Goal: Transaction & Acquisition: Purchase product/service

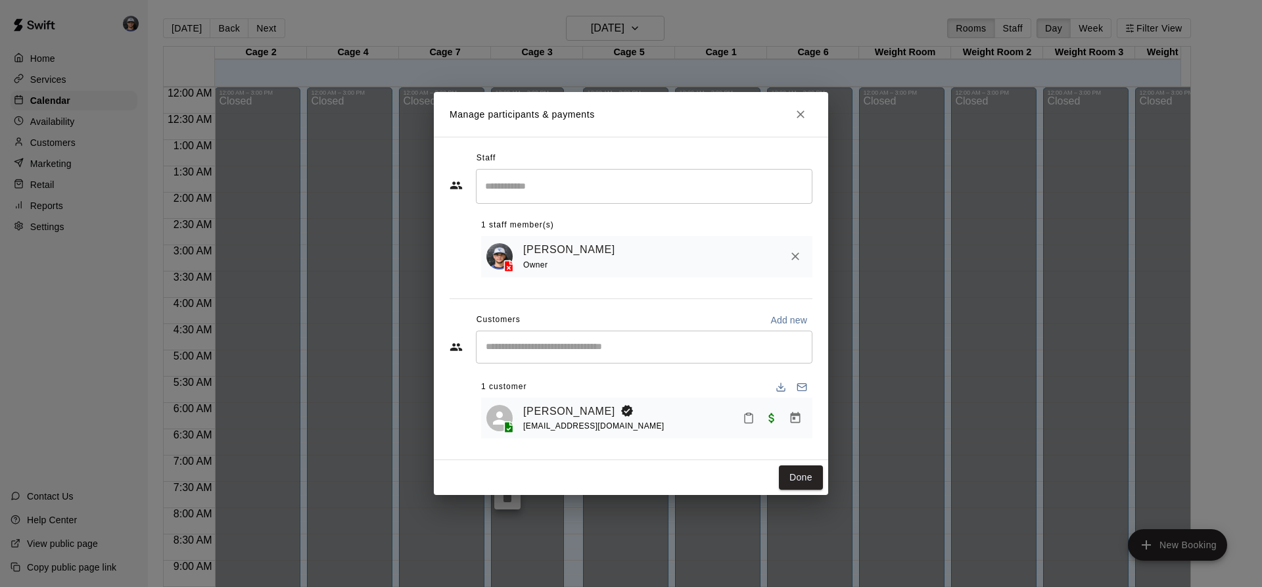
scroll to position [708, 0]
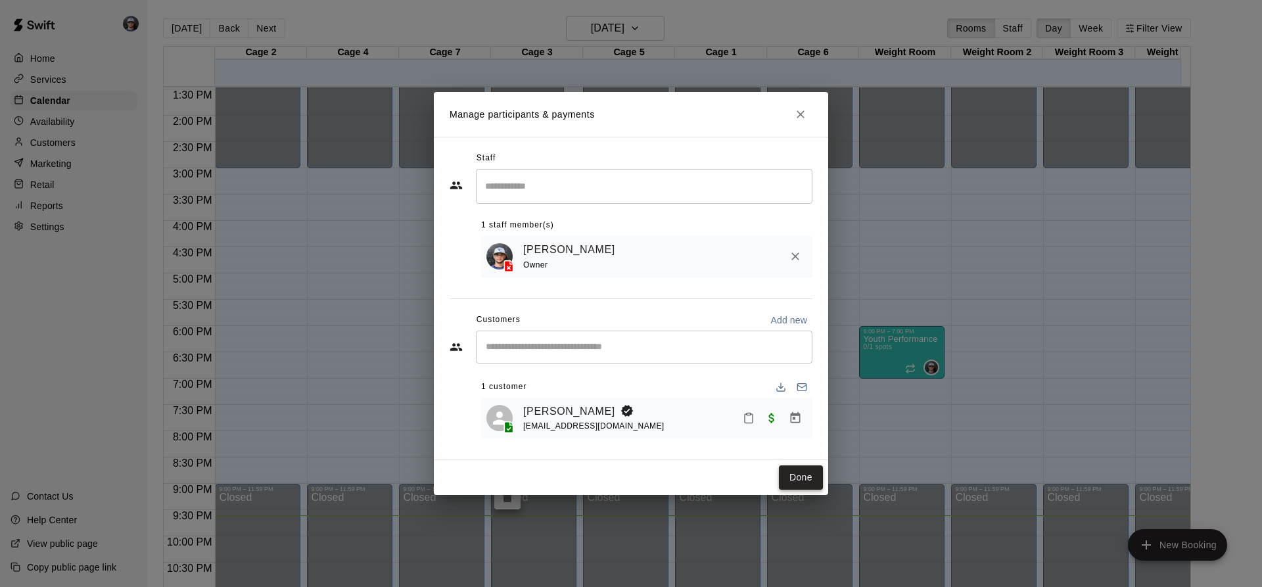
click at [803, 481] on button "Done" at bounding box center [801, 477] width 44 height 24
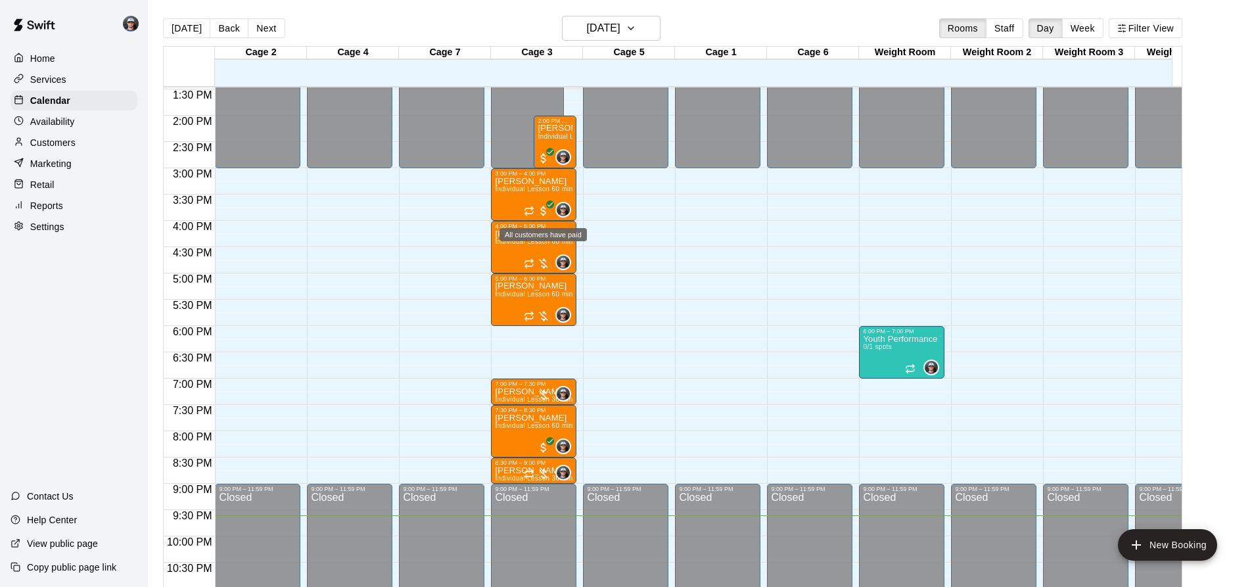
click at [528, 238] on div "All customers have paid" at bounding box center [543, 234] width 87 height 13
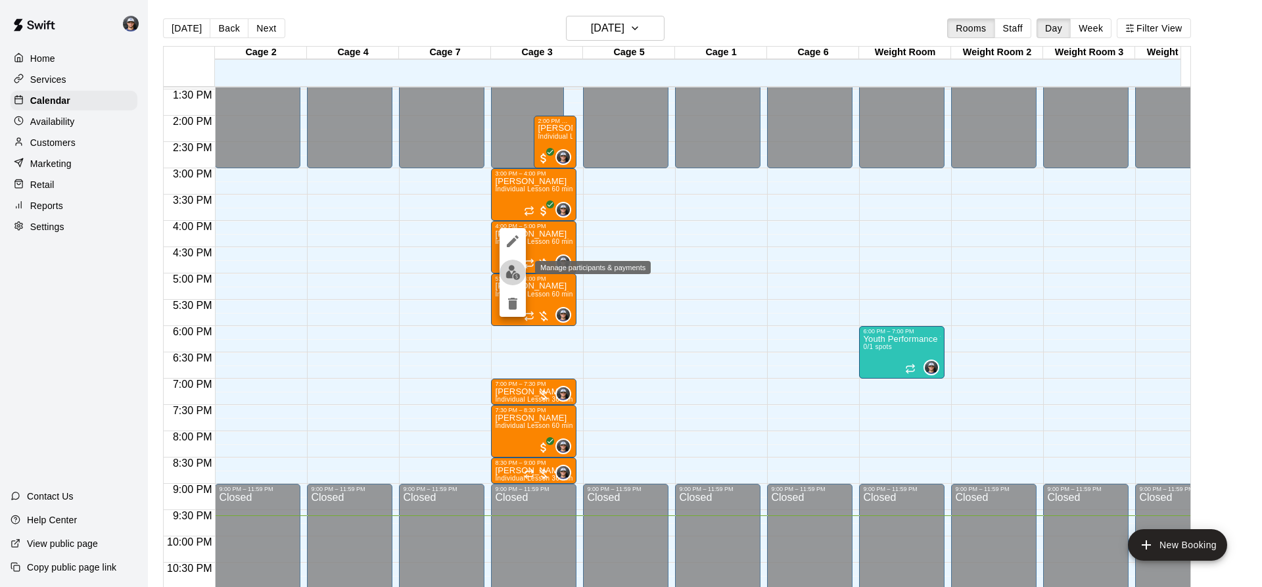
click at [508, 266] on img "edit" at bounding box center [513, 272] width 15 height 15
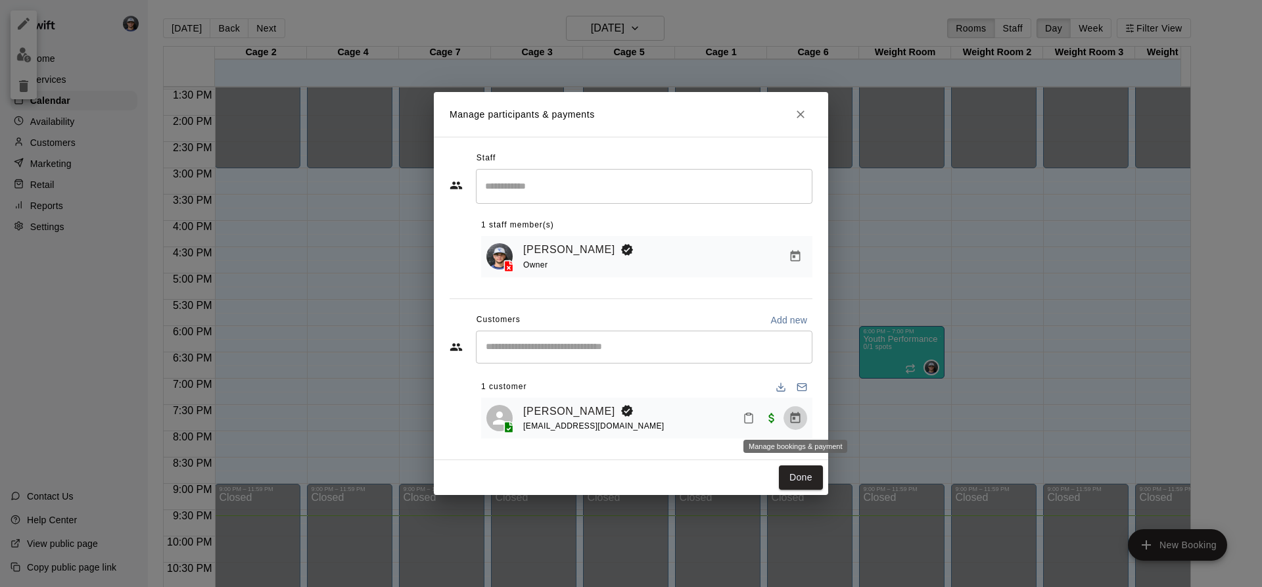
click at [803, 412] on button "Manage bookings & payment" at bounding box center [796, 418] width 24 height 24
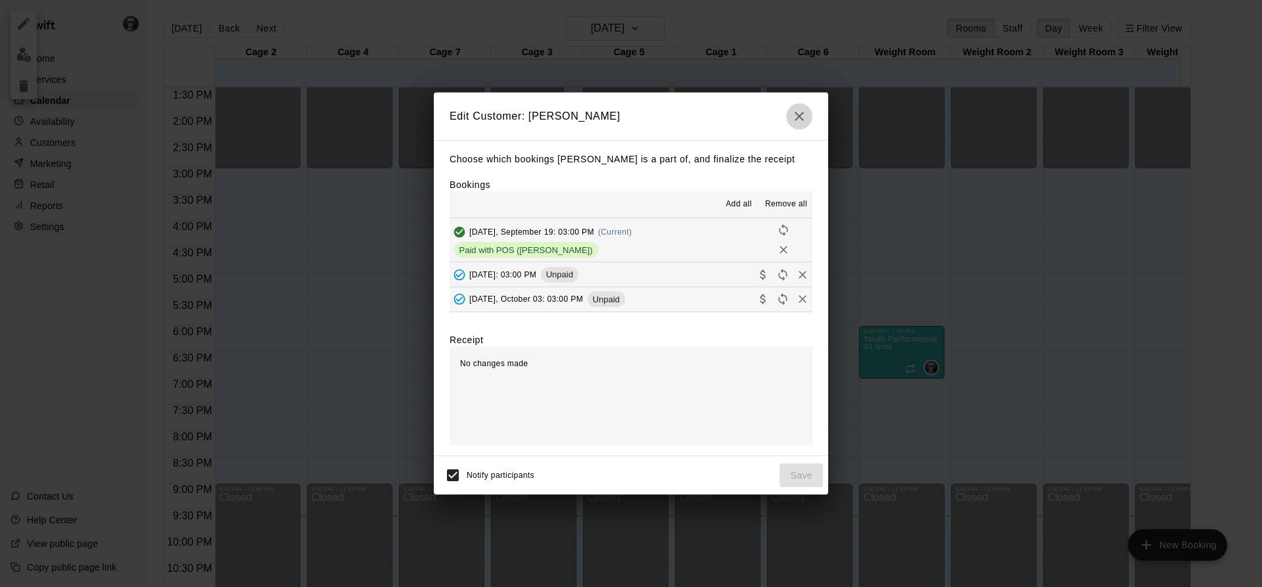
click at [796, 124] on icon "button" at bounding box center [799, 116] width 16 height 16
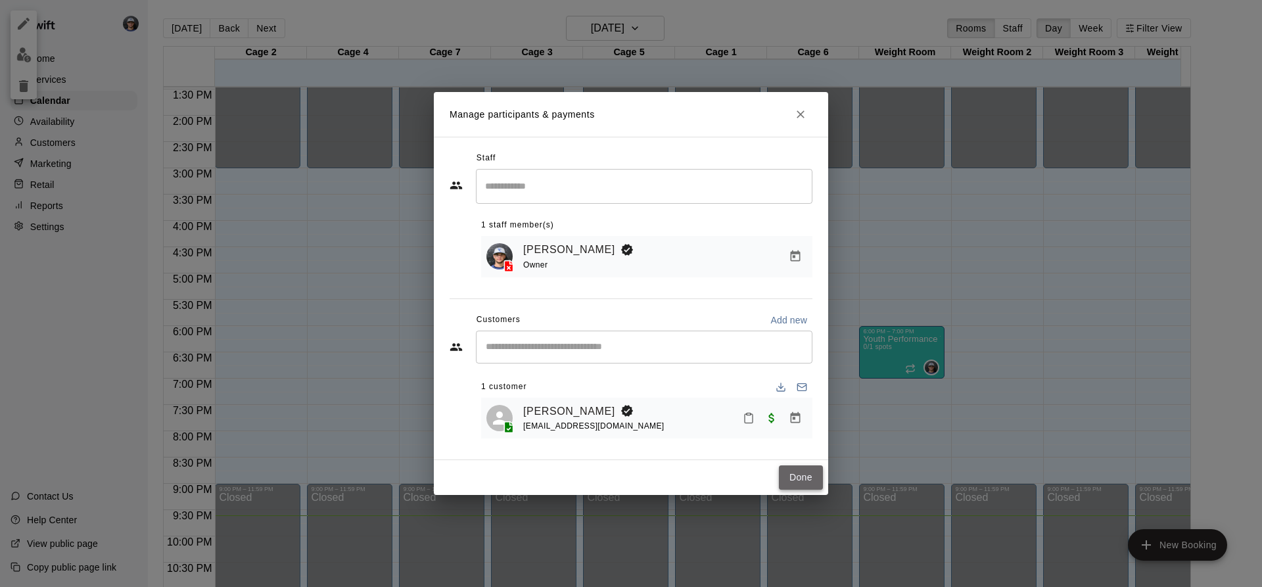
click at [795, 479] on button "Done" at bounding box center [801, 477] width 44 height 24
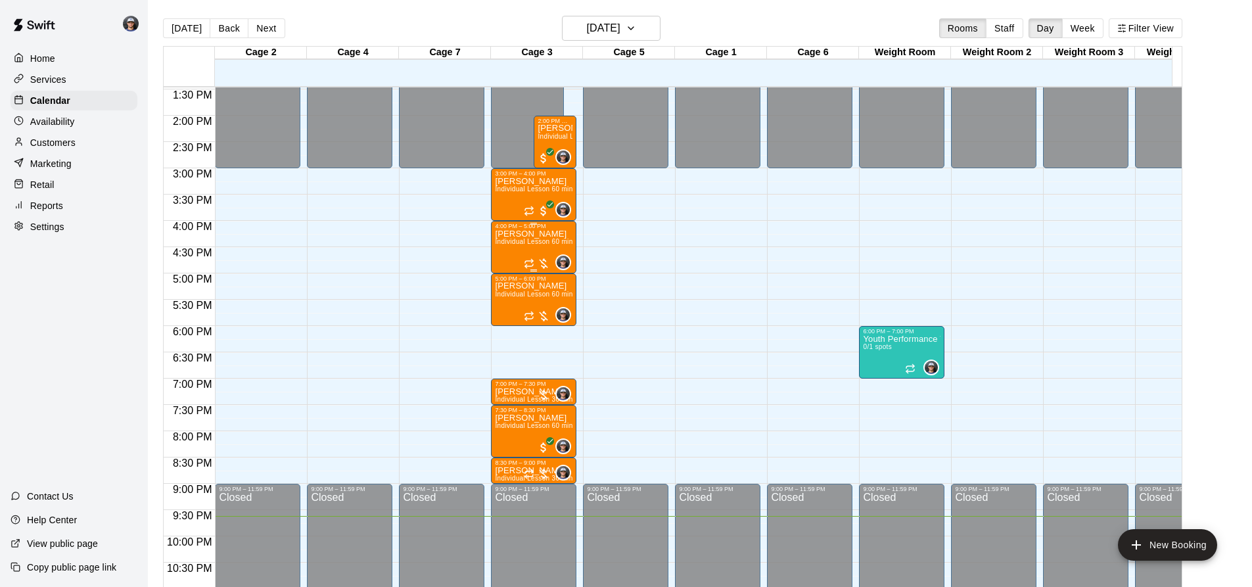
click at [548, 233] on div "[PERSON_NAME] Individual Lesson 60 min" at bounding box center [534, 522] width 78 height 587
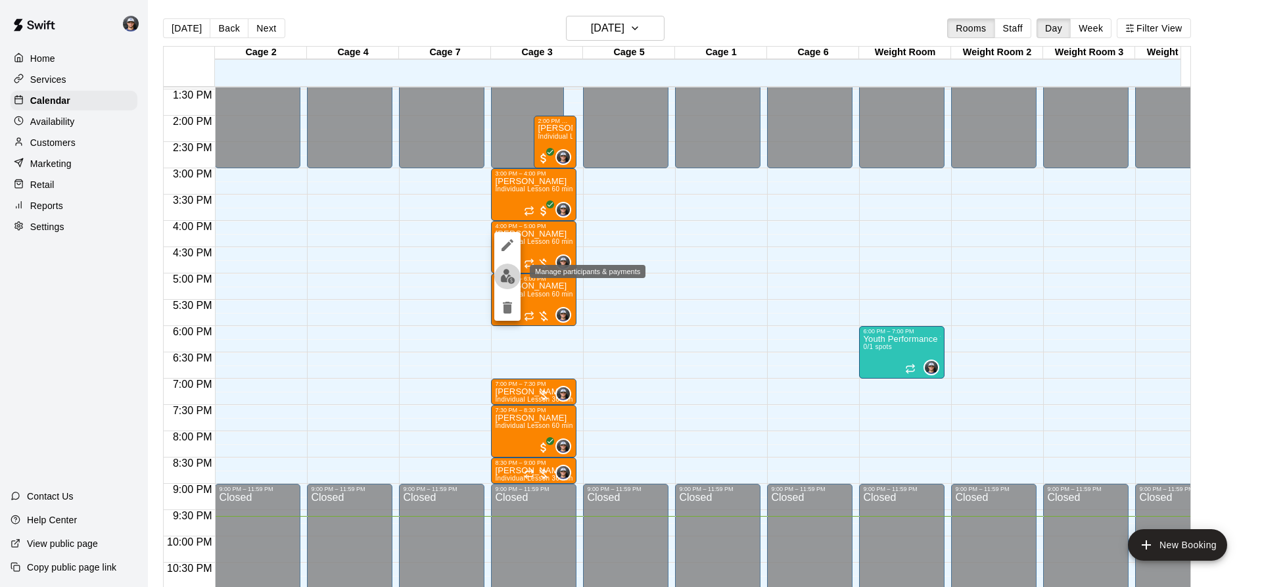
click at [515, 269] on img "edit" at bounding box center [507, 276] width 15 height 15
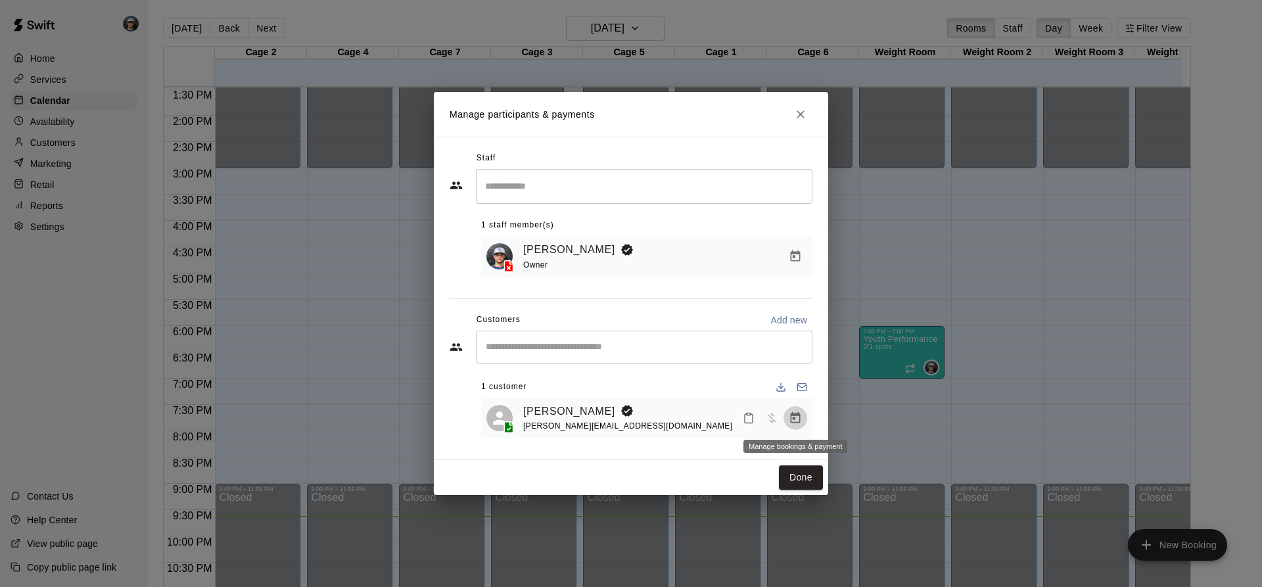
click at [798, 421] on icon "Manage bookings & payment" at bounding box center [795, 418] width 13 height 13
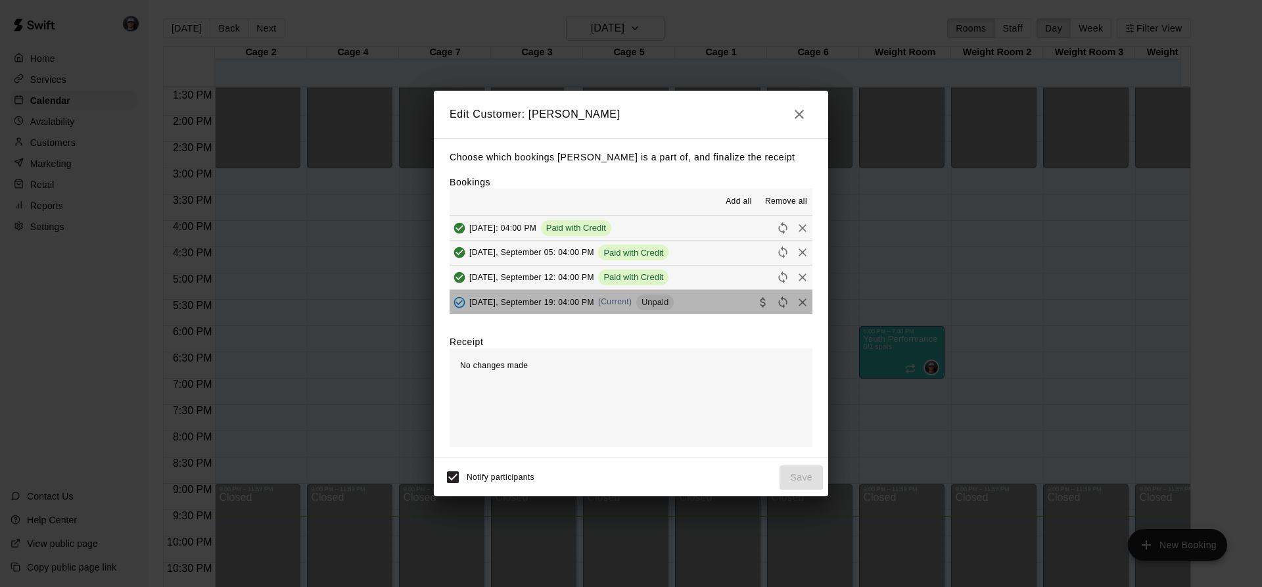
click at [640, 301] on span "Unpaid" at bounding box center [654, 302] width 37 height 10
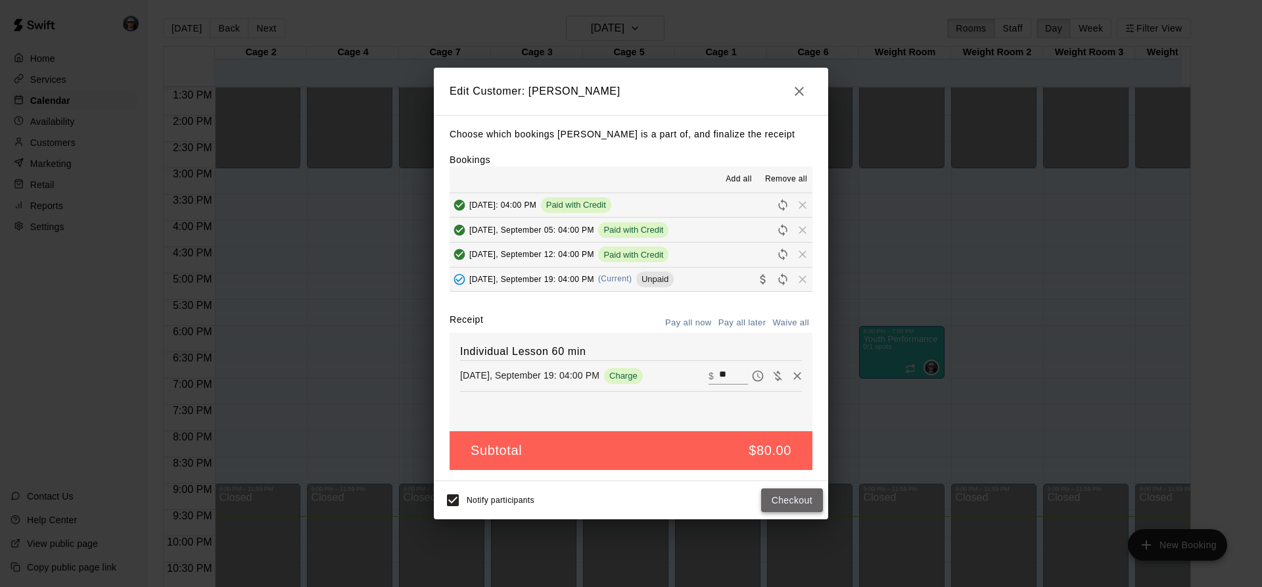
click at [781, 501] on button "Checkout" at bounding box center [792, 500] width 62 height 24
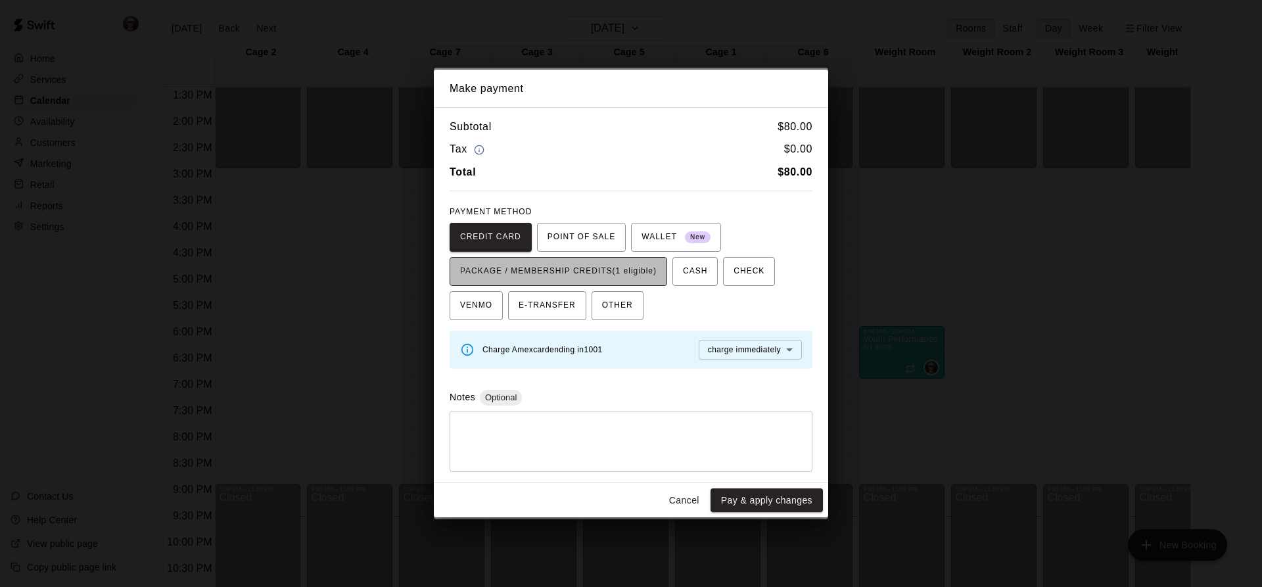
click at [611, 266] on span "PACKAGE / MEMBERSHIP CREDITS (1 eligible)" at bounding box center [558, 271] width 197 height 21
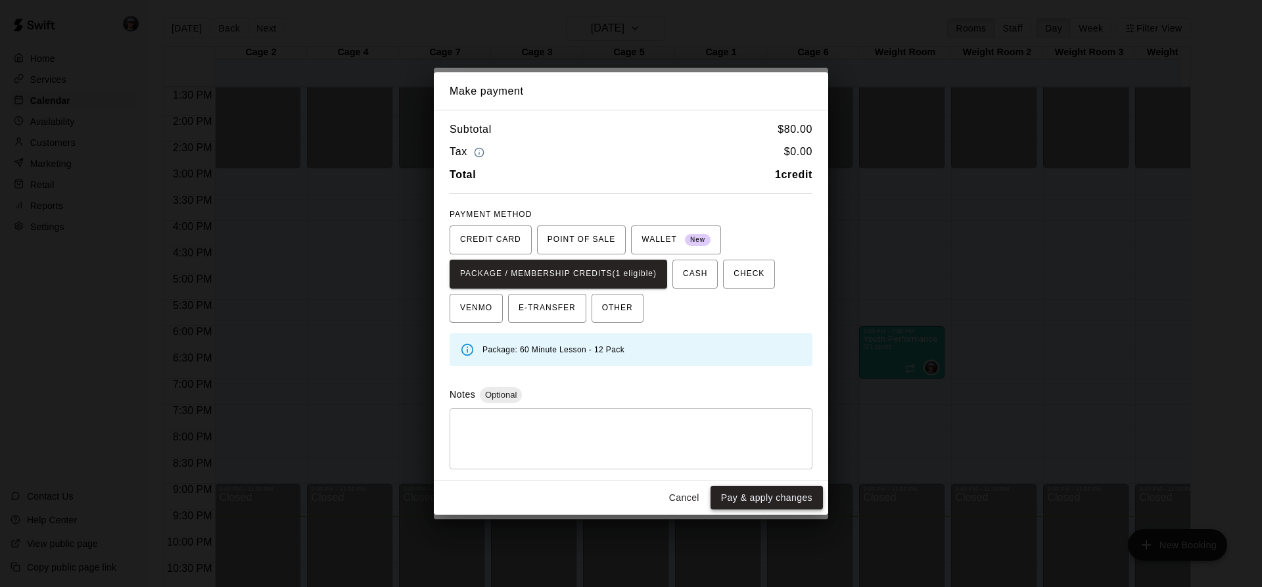
click at [780, 496] on button "Pay & apply changes" at bounding box center [767, 498] width 112 height 24
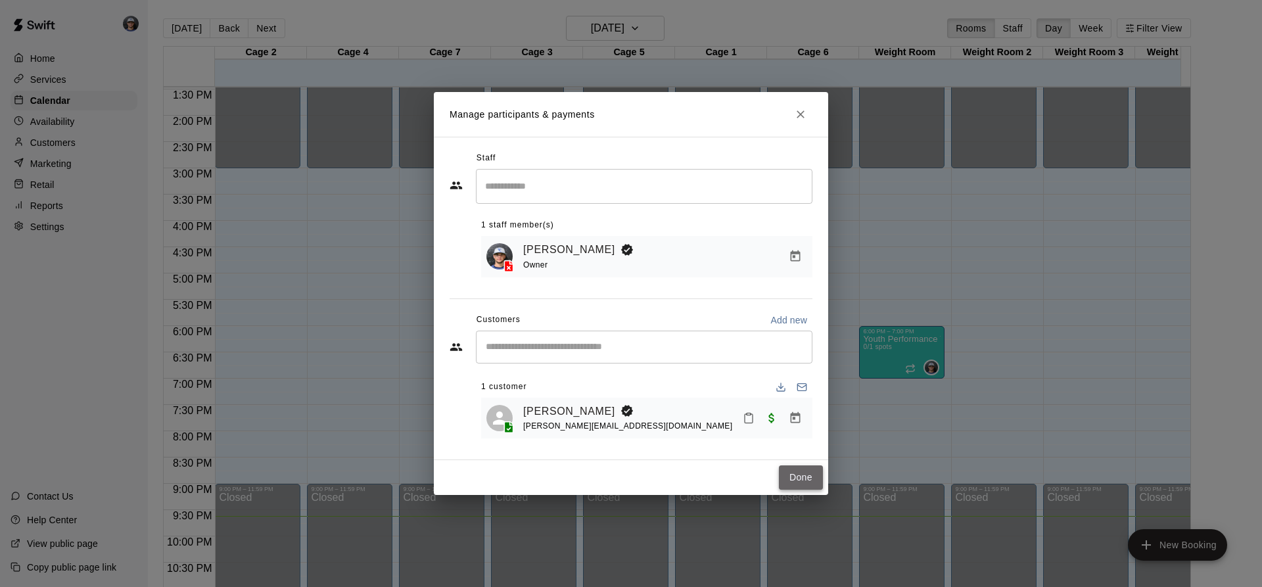
click at [809, 486] on button "Done" at bounding box center [801, 477] width 44 height 24
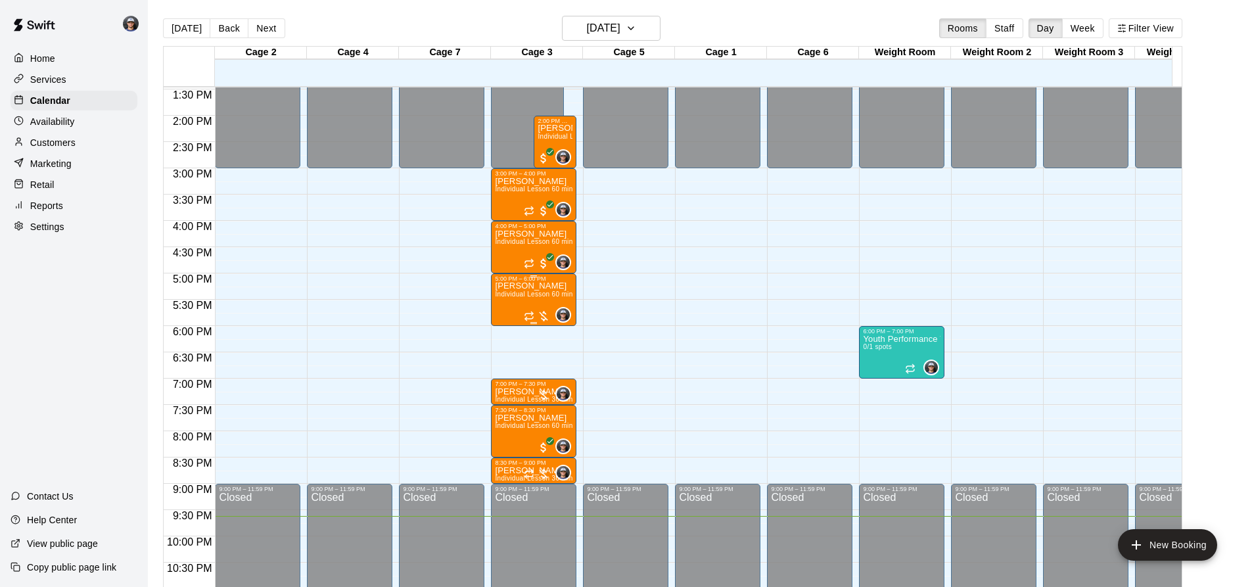
click at [524, 286] on p "[PERSON_NAME]" at bounding box center [534, 286] width 78 height 0
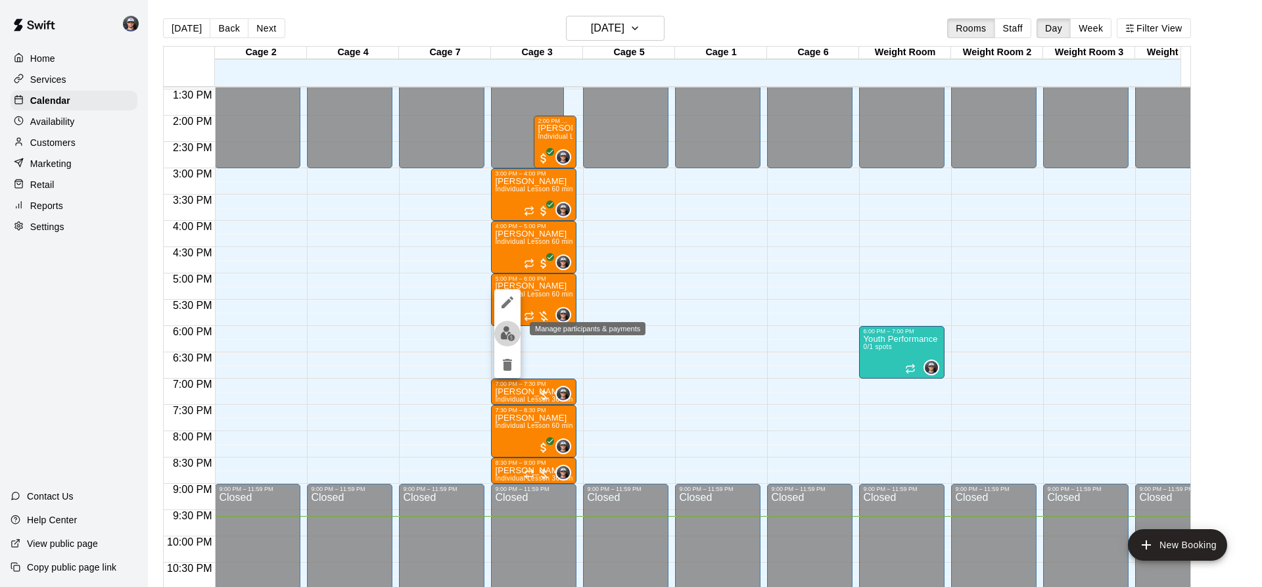
click at [507, 332] on img "edit" at bounding box center [507, 333] width 15 height 15
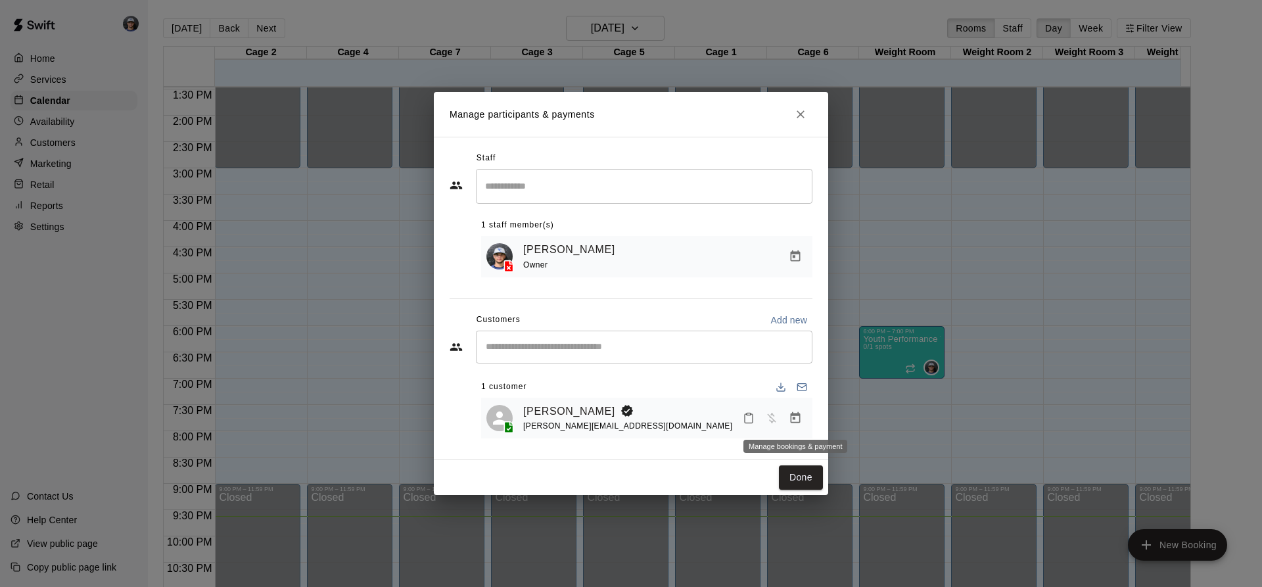
click at [798, 420] on icon "Manage bookings & payment" at bounding box center [795, 418] width 13 height 13
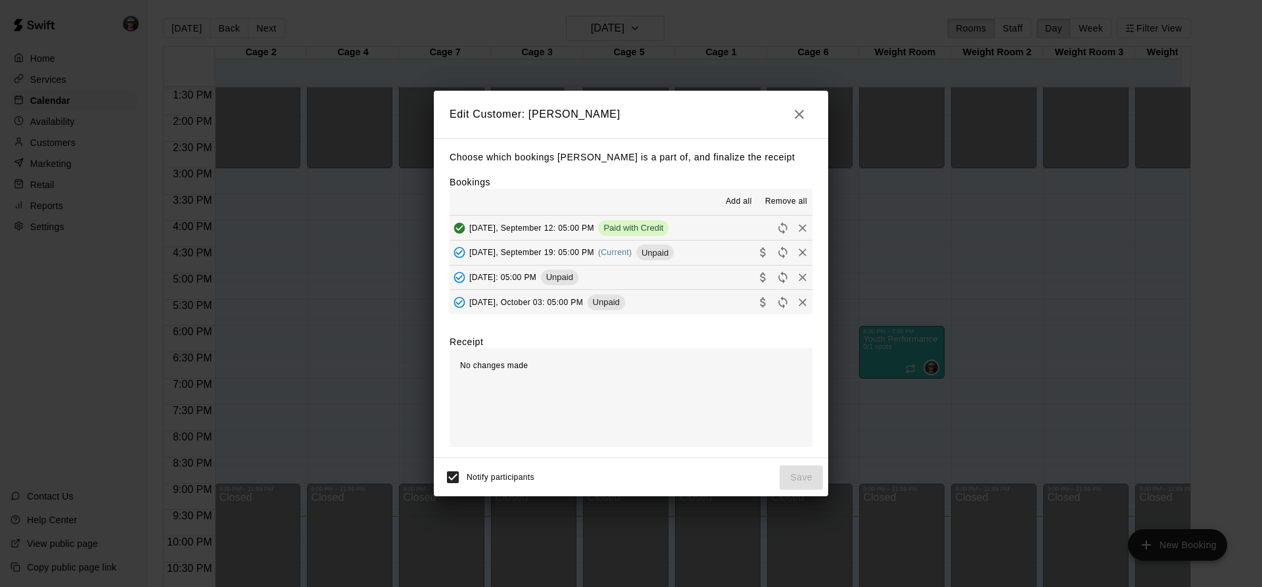
drag, startPoint x: 605, startPoint y: 248, endPoint x: 627, endPoint y: 264, distance: 27.4
click at [605, 249] on span "(Current)" at bounding box center [615, 252] width 34 height 9
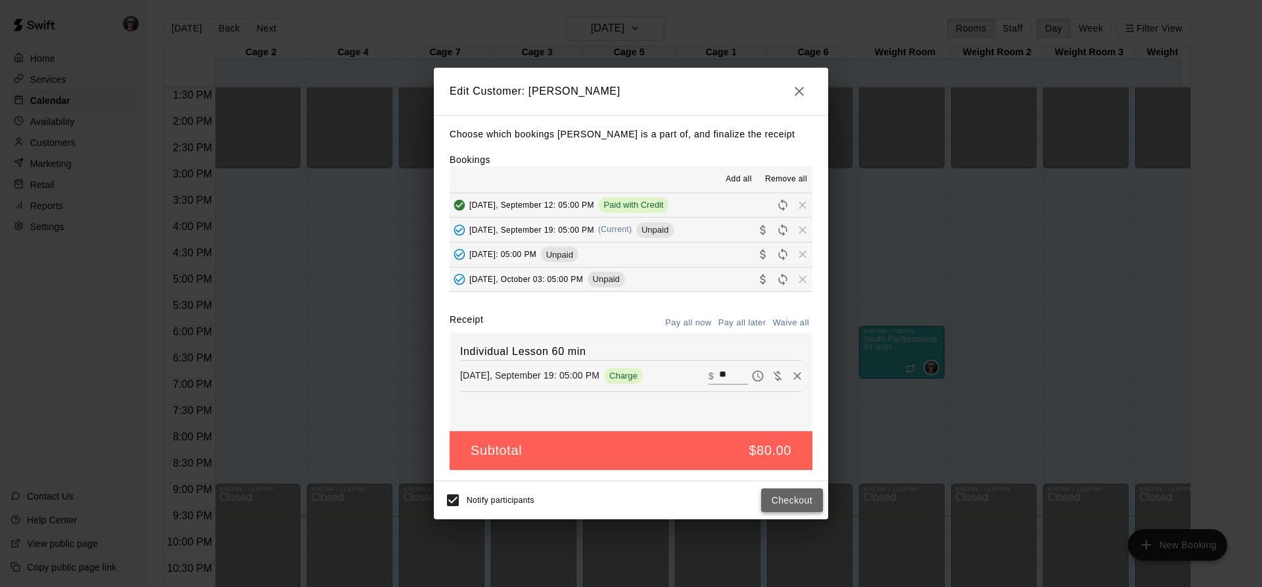
click at [788, 510] on button "Checkout" at bounding box center [792, 500] width 62 height 24
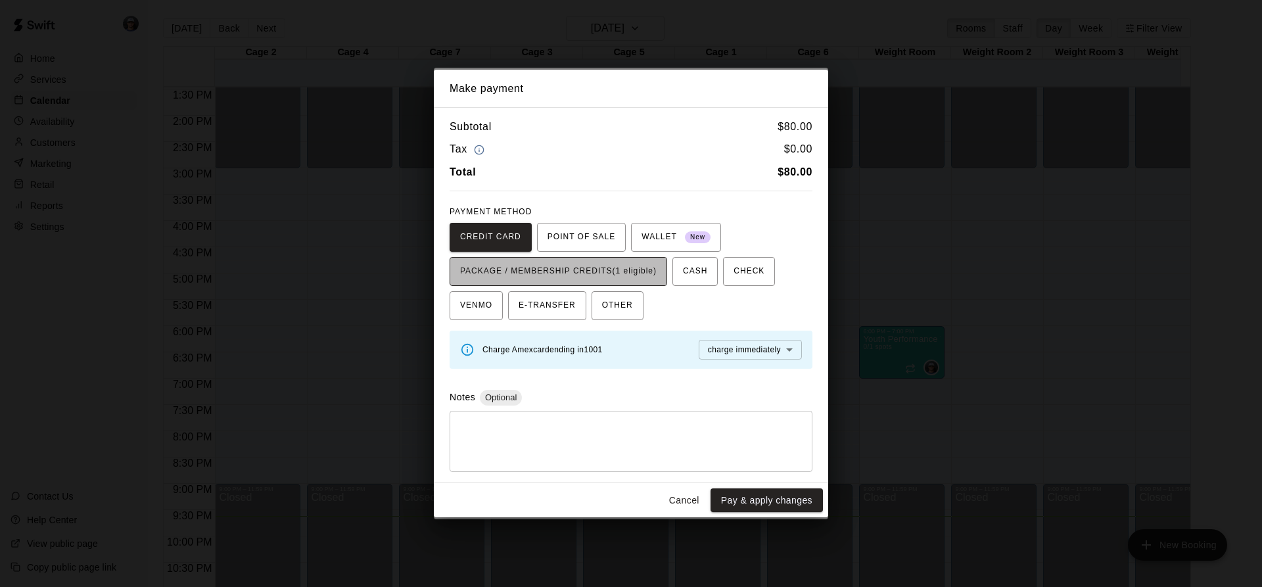
click at [619, 264] on span "PACKAGE / MEMBERSHIP CREDITS (1 eligible)" at bounding box center [558, 271] width 197 height 21
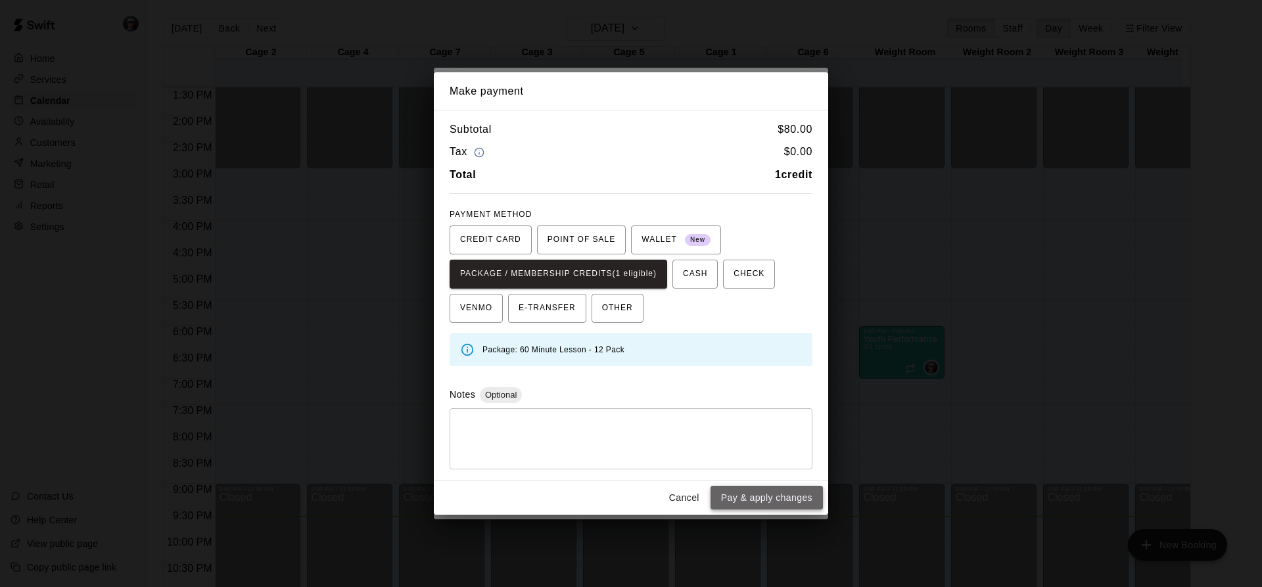
click at [751, 492] on button "Pay & apply changes" at bounding box center [767, 498] width 112 height 24
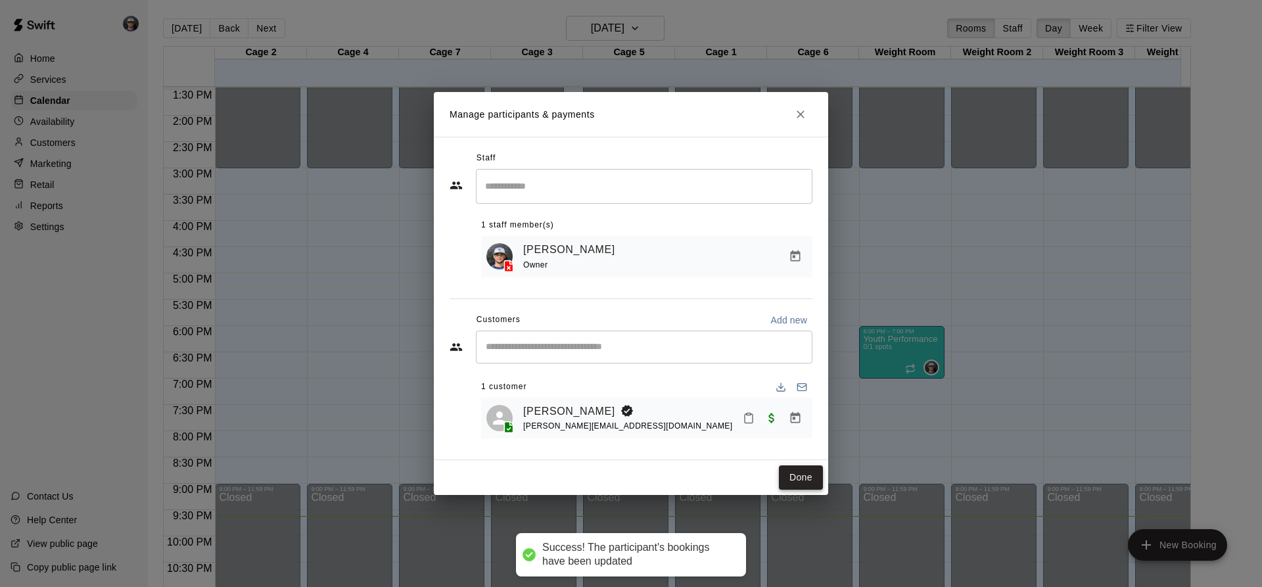
click at [793, 479] on button "Done" at bounding box center [801, 477] width 44 height 24
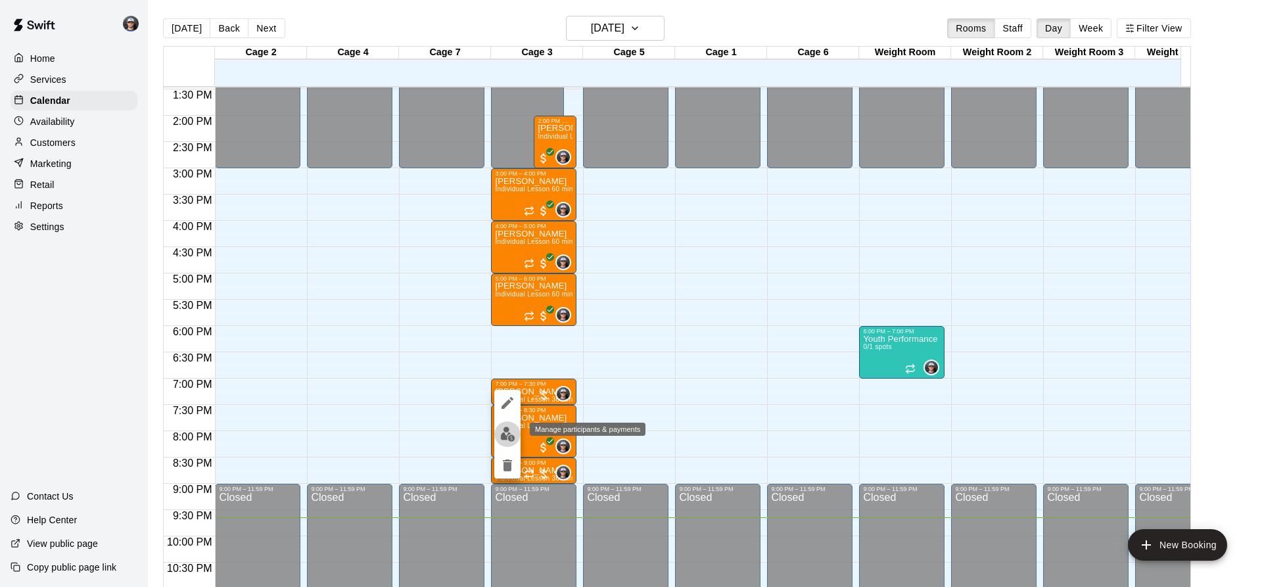
click at [500, 431] on img "edit" at bounding box center [507, 434] width 15 height 15
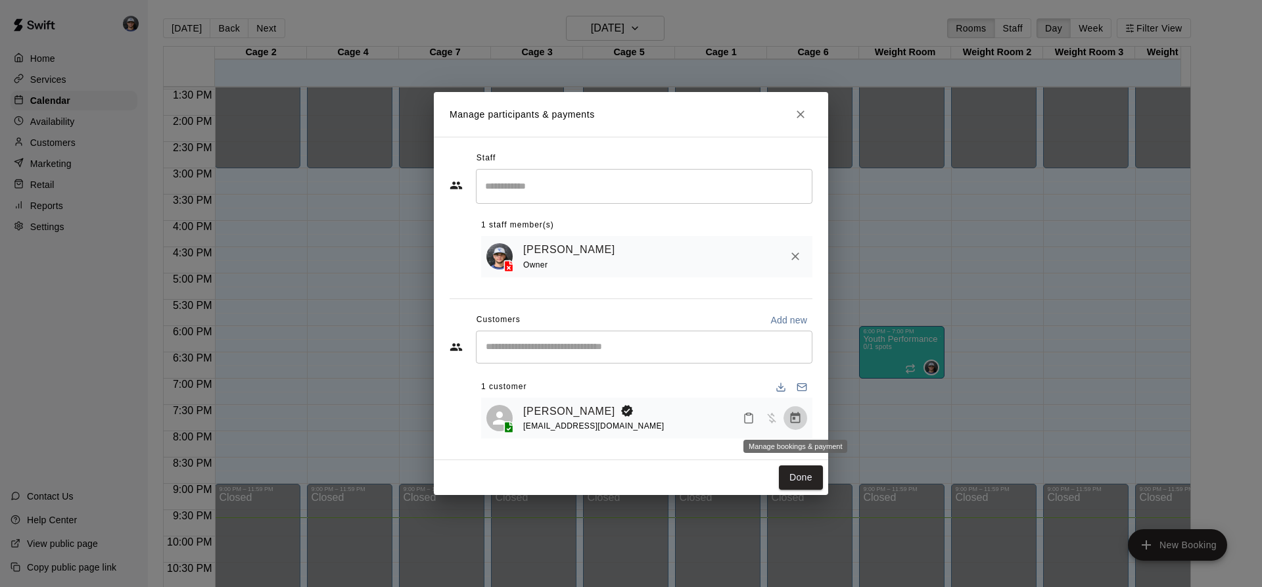
click at [804, 418] on button "Manage bookings & payment" at bounding box center [796, 418] width 24 height 24
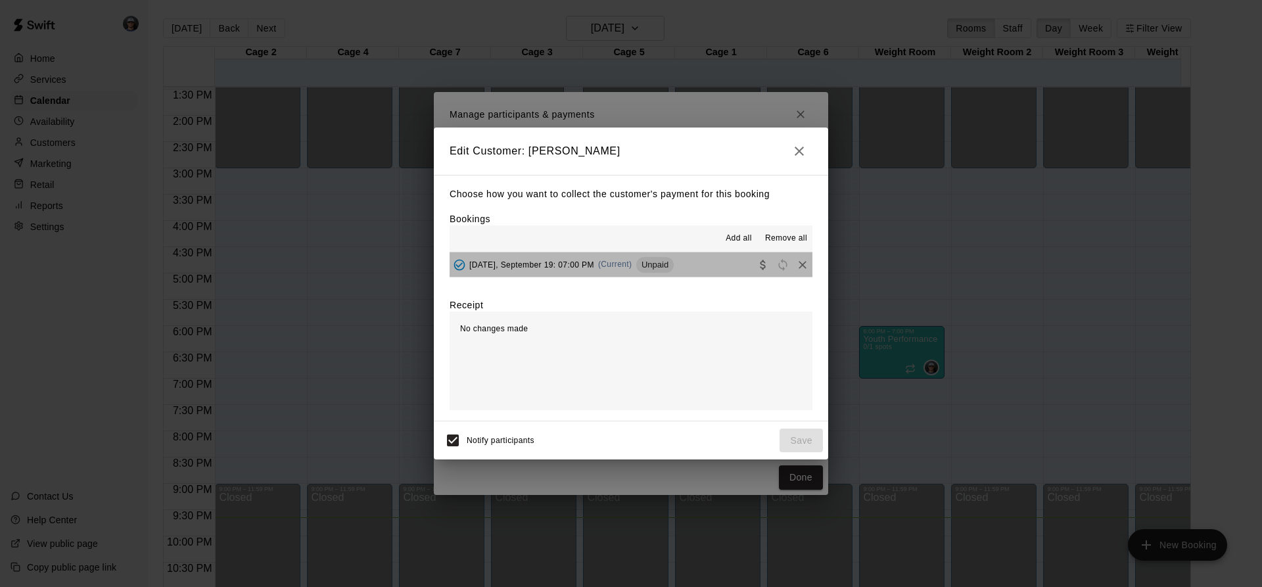
click at [678, 274] on button "[DATE], September 19: 07:00 PM (Current) Unpaid" at bounding box center [631, 264] width 363 height 24
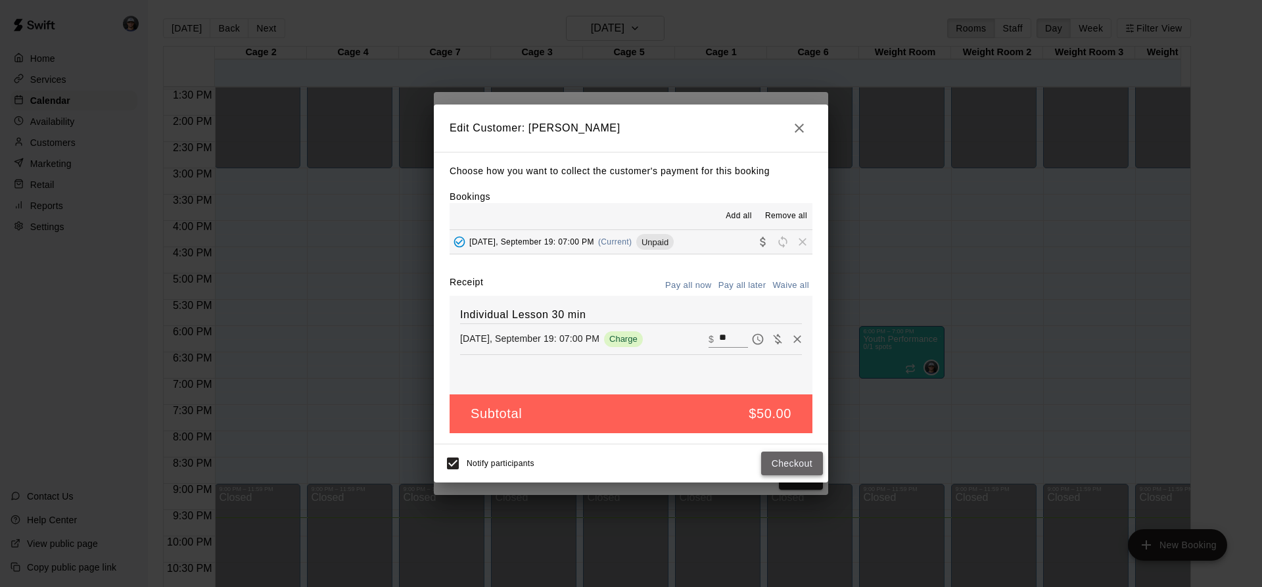
click at [772, 456] on button "Checkout" at bounding box center [792, 464] width 62 height 24
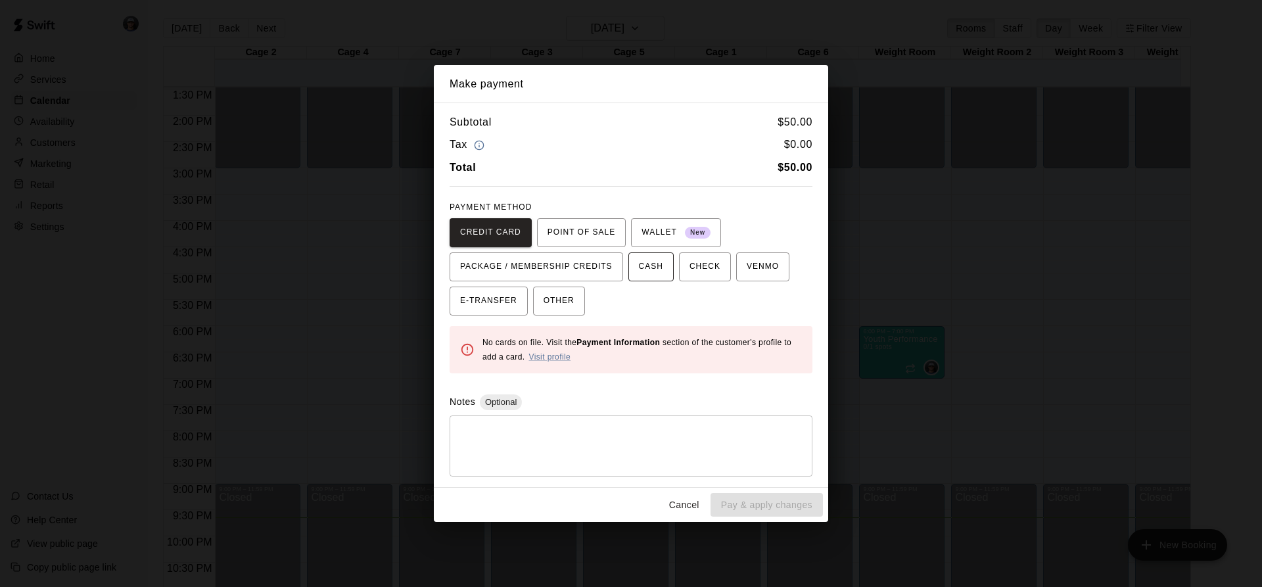
click at [660, 280] on button "CASH" at bounding box center [650, 266] width 45 height 29
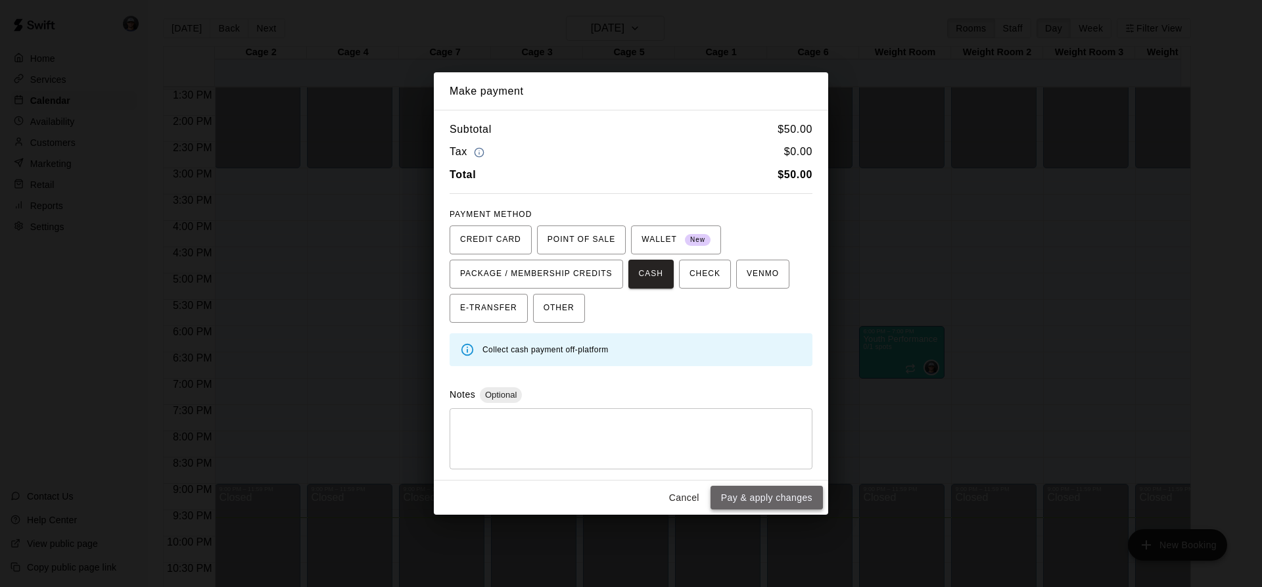
click at [742, 497] on button "Pay & apply changes" at bounding box center [767, 498] width 112 height 24
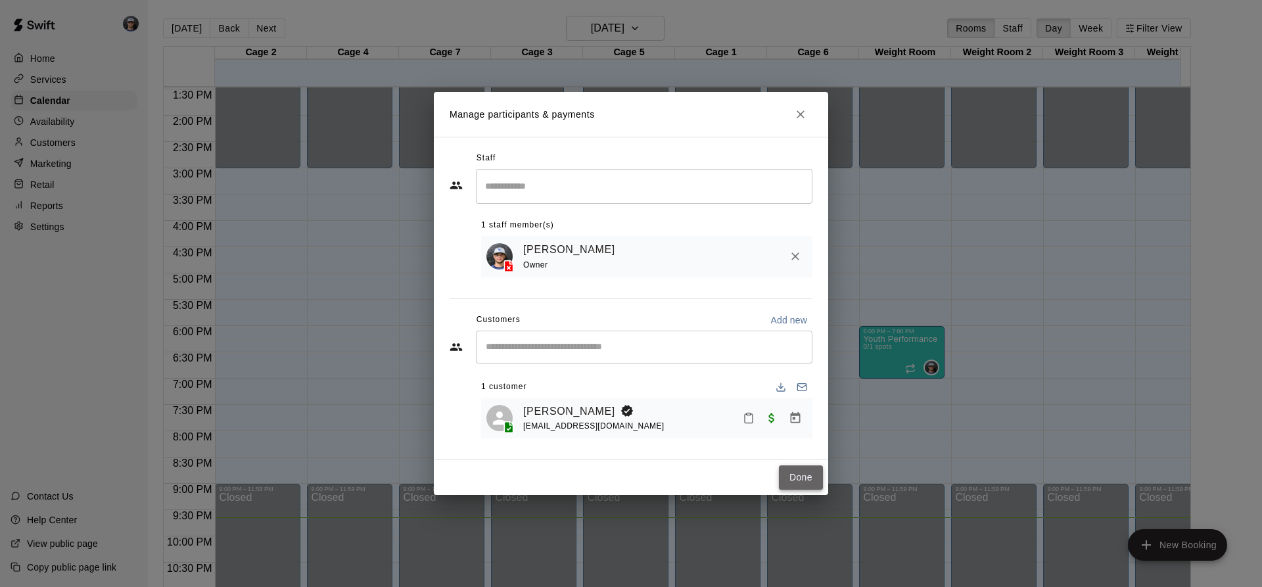
click at [796, 475] on button "Done" at bounding box center [801, 477] width 44 height 24
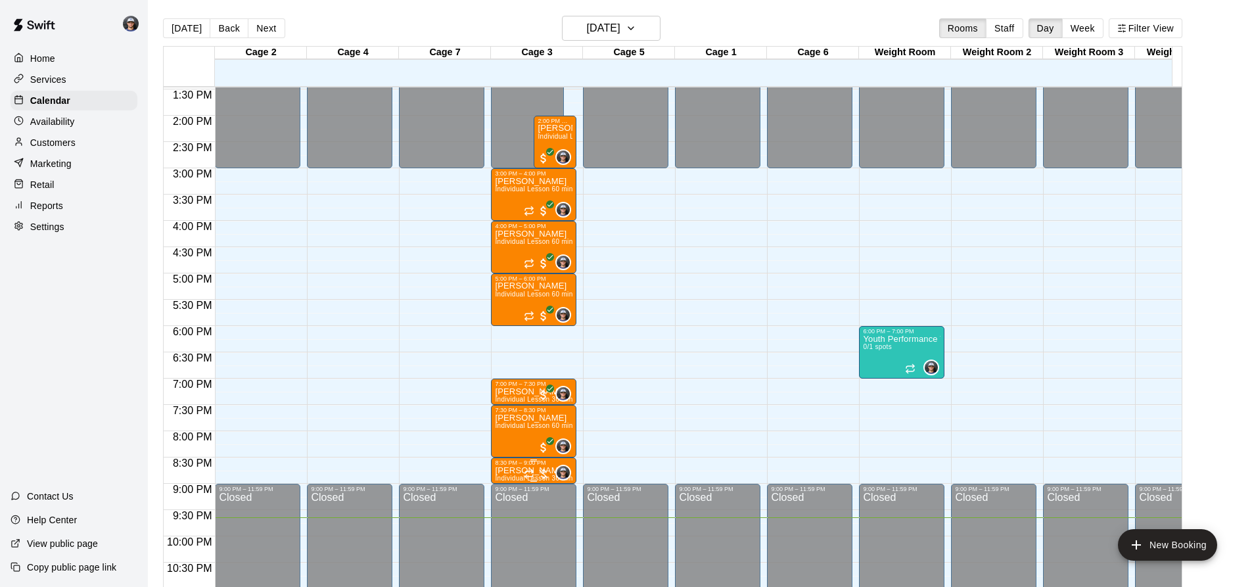
click at [557, 468] on div "Mason Edwards" at bounding box center [563, 473] width 16 height 16
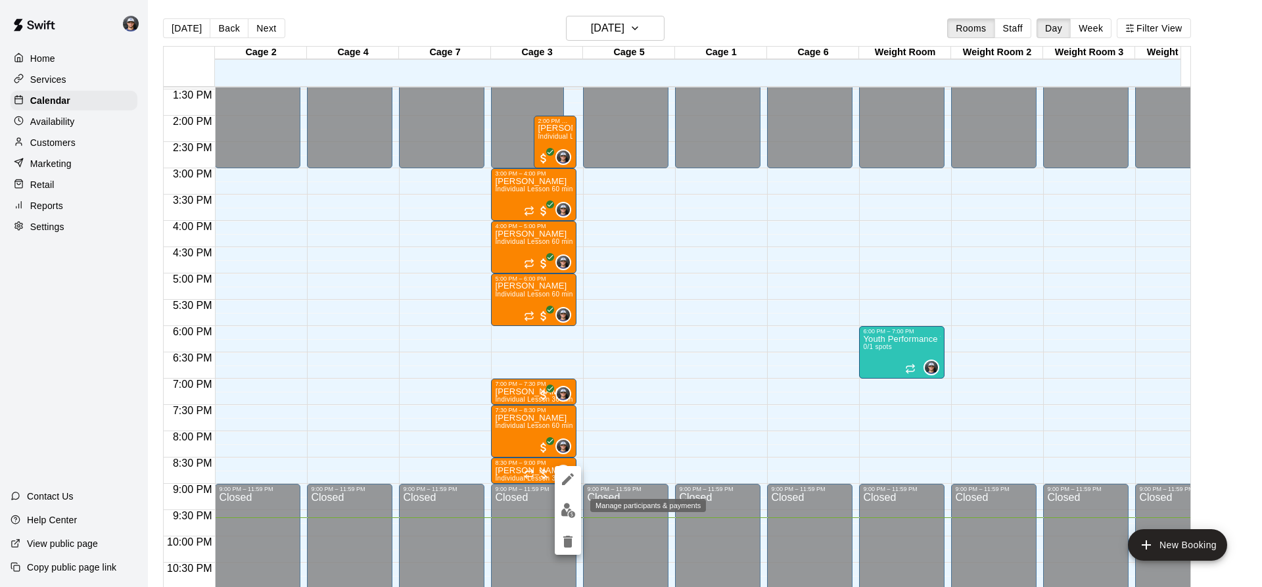
click at [561, 506] on img "edit" at bounding box center [568, 510] width 15 height 15
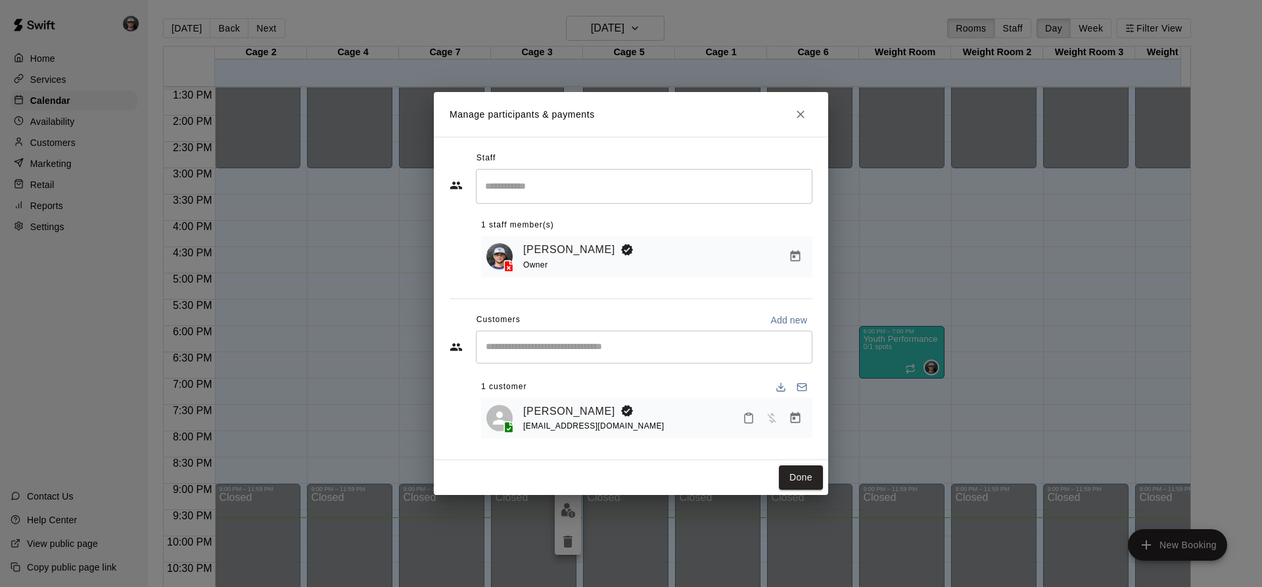
click at [793, 419] on icon "Manage bookings & payment" at bounding box center [796, 417] width 10 height 11
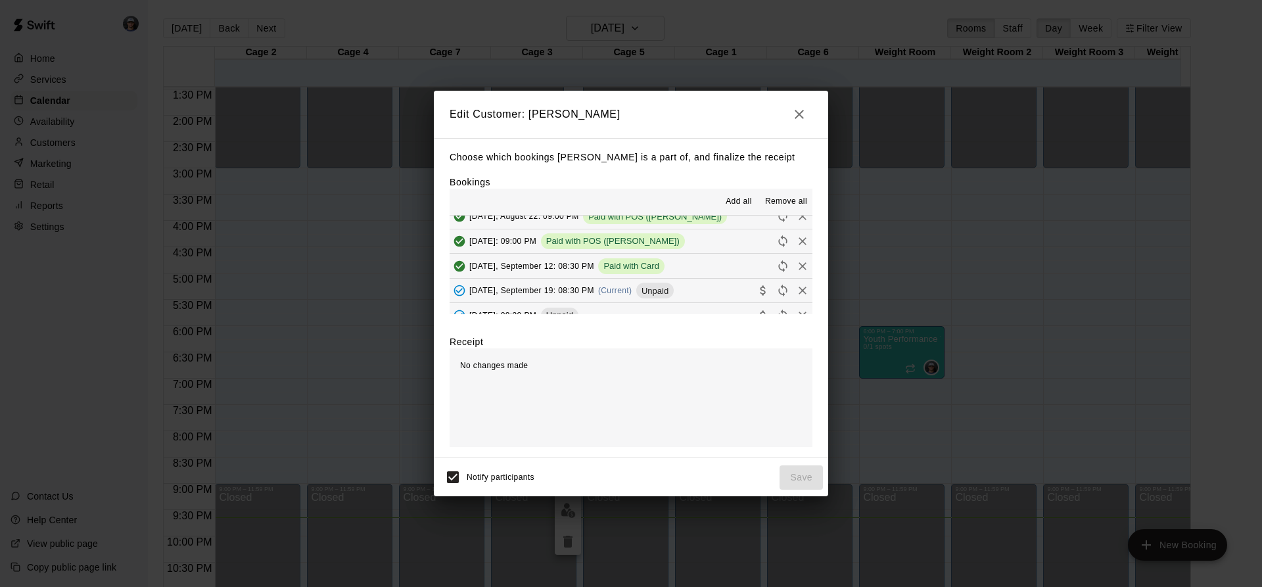
scroll to position [66, 0]
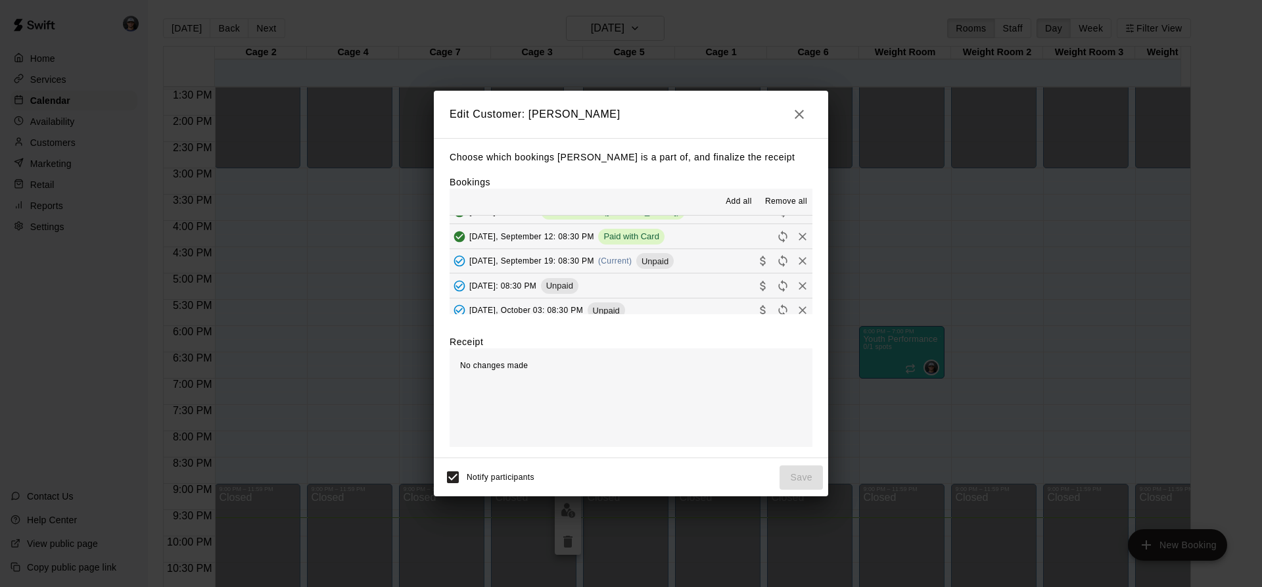
click at [648, 259] on span "Unpaid" at bounding box center [654, 261] width 37 height 10
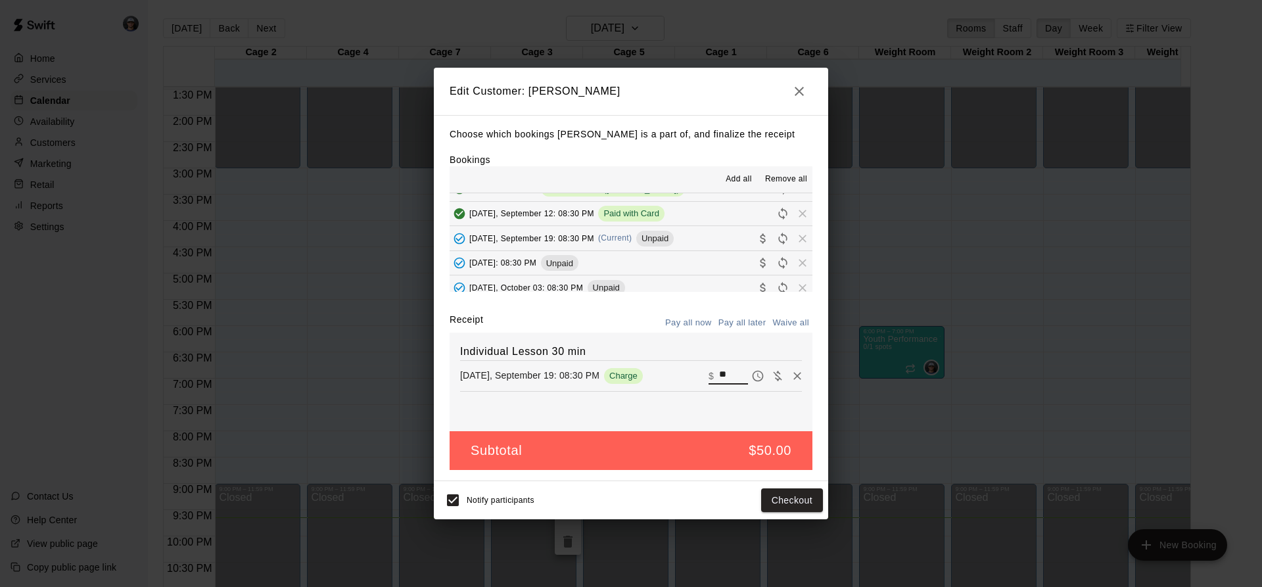
drag, startPoint x: 727, startPoint y: 377, endPoint x: 671, endPoint y: 382, distance: 56.1
click at [688, 381] on div "[DATE], September 19: 08:30 PM Charge ​ $ **" at bounding box center [631, 376] width 342 height 20
type input "**"
click at [770, 493] on button "Checkout" at bounding box center [792, 500] width 62 height 24
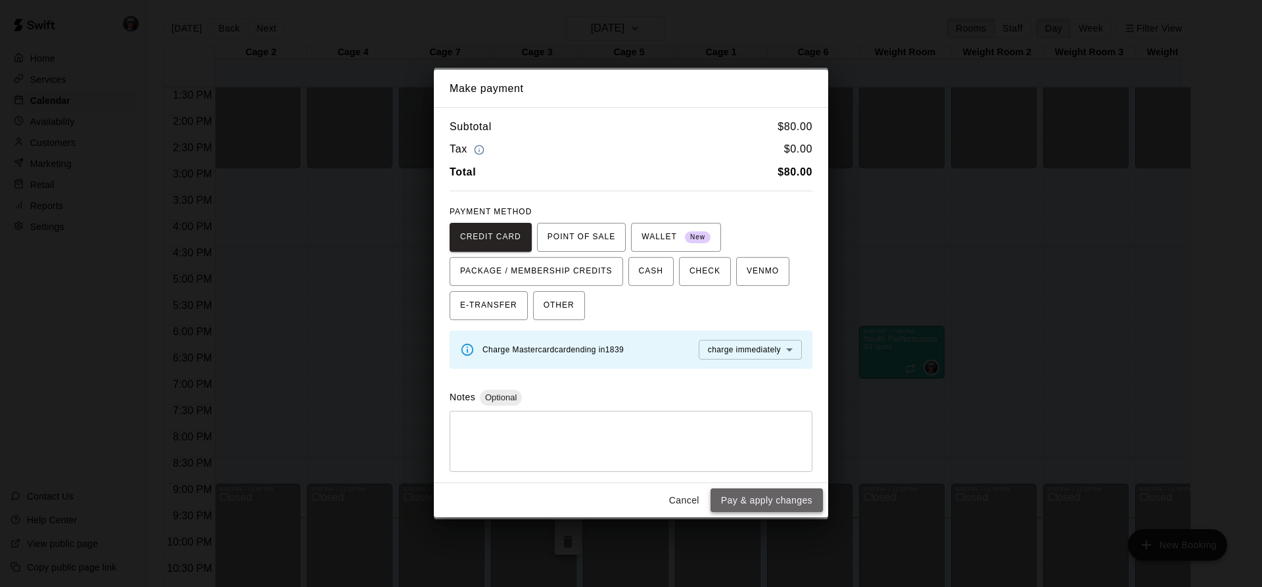
click at [752, 492] on button "Pay & apply changes" at bounding box center [767, 500] width 112 height 24
